Goal: Use online tool/utility: Utilize a website feature to perform a specific function

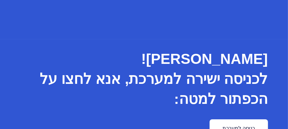
scroll to position [53, 0]
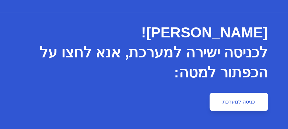
click at [234, 100] on link "כניסה למערכת" at bounding box center [239, 102] width 58 height 18
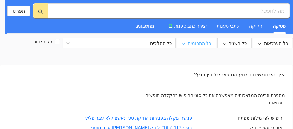
click at [185, 44] on icon "down" at bounding box center [183, 43] width 3 height 3
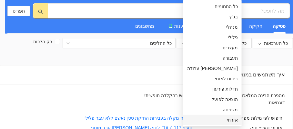
click at [209, 121] on span "אזרחי" at bounding box center [212, 119] width 51 height 7
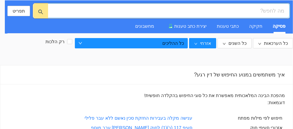
click at [284, 9] on input "search" at bounding box center [171, 11] width 226 height 8
type input "n"
click at [285, 9] on span at bounding box center [169, 10] width 242 height 15
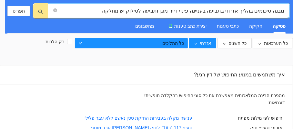
type input "מבנה סיכומים בהליך אזרחי בתביעה בעניינה פינוי דייר מוגן ותביעה לסילוק יש מחלקה"
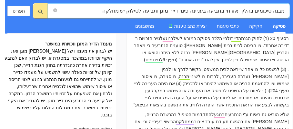
scroll to position [129, 0]
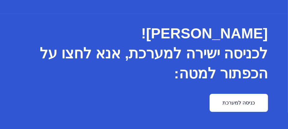
scroll to position [53, 0]
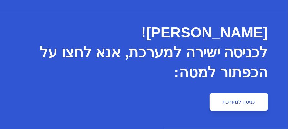
click at [234, 99] on link "כניסה למערכת" at bounding box center [239, 102] width 58 height 18
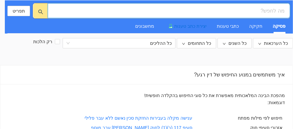
click at [189, 24] on span "יצירת כתב טענות" at bounding box center [190, 26] width 32 height 5
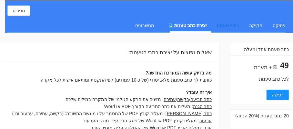
click at [233, 26] on div "כתבי טענות" at bounding box center [228, 25] width 22 height 7
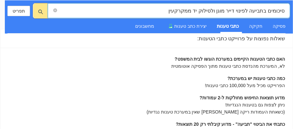
scroll to position [32, 0]
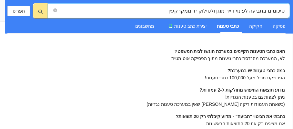
type input "סיכומים בתביעה לפינוי דייר מוגן ולסילוק יד ממקרקעין"
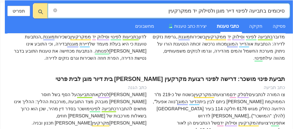
scroll to position [0, 0]
